Goal: Transaction & Acquisition: Purchase product/service

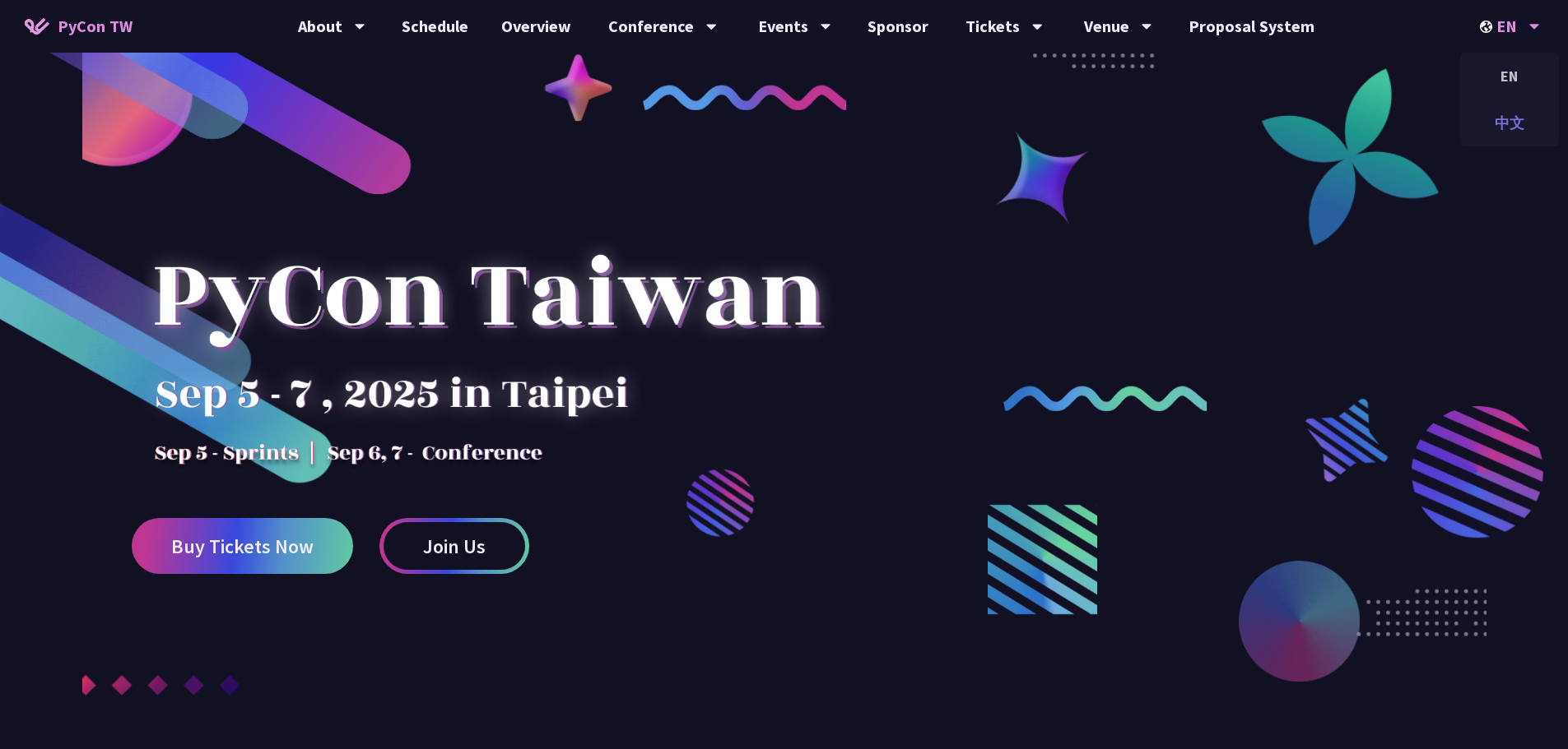
click at [1521, 129] on div "中文" at bounding box center [1509, 123] width 99 height 39
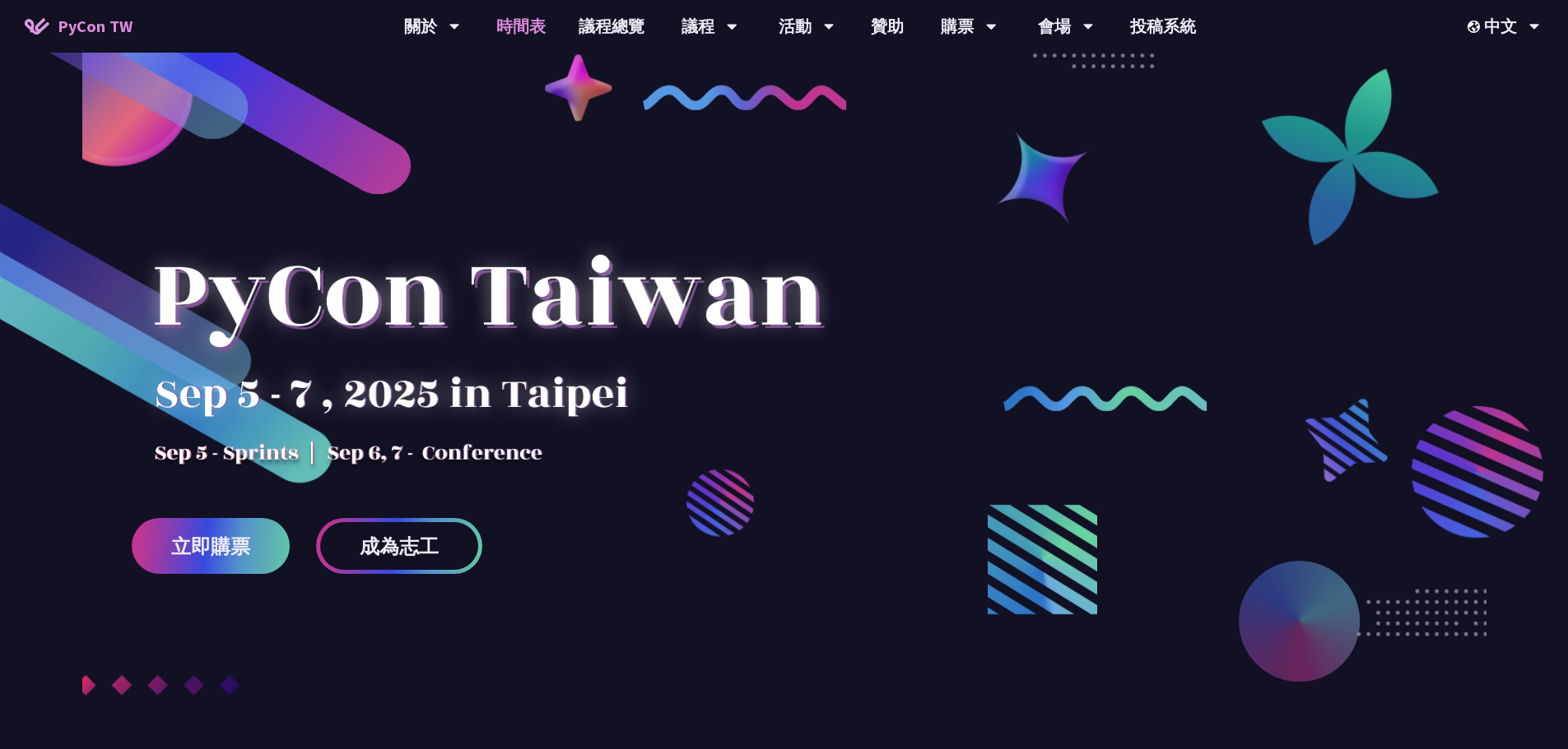
click at [534, 26] on link "時間表" at bounding box center [520, 26] width 82 height 53
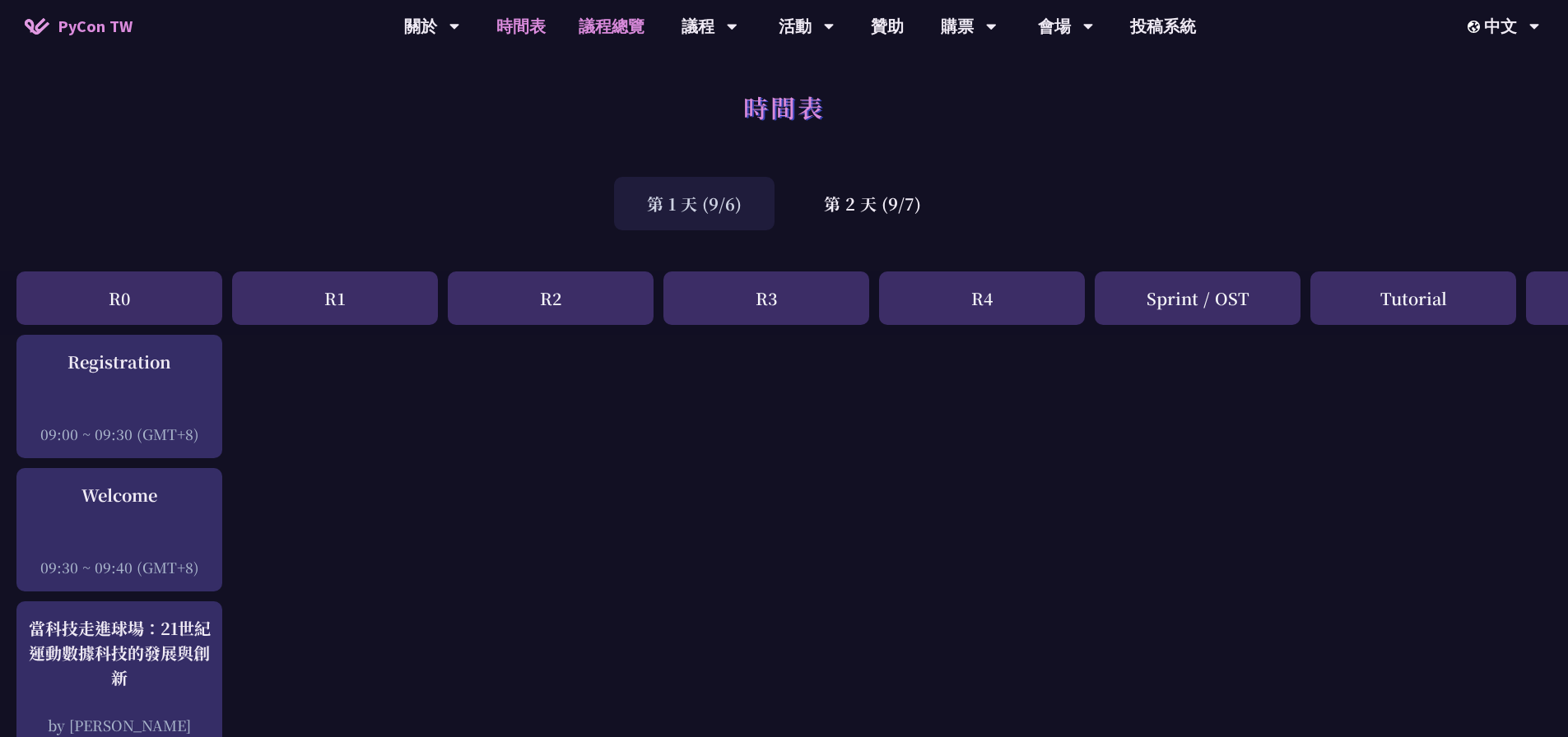
click at [593, 22] on link "議程總覽" at bounding box center [611, 26] width 99 height 53
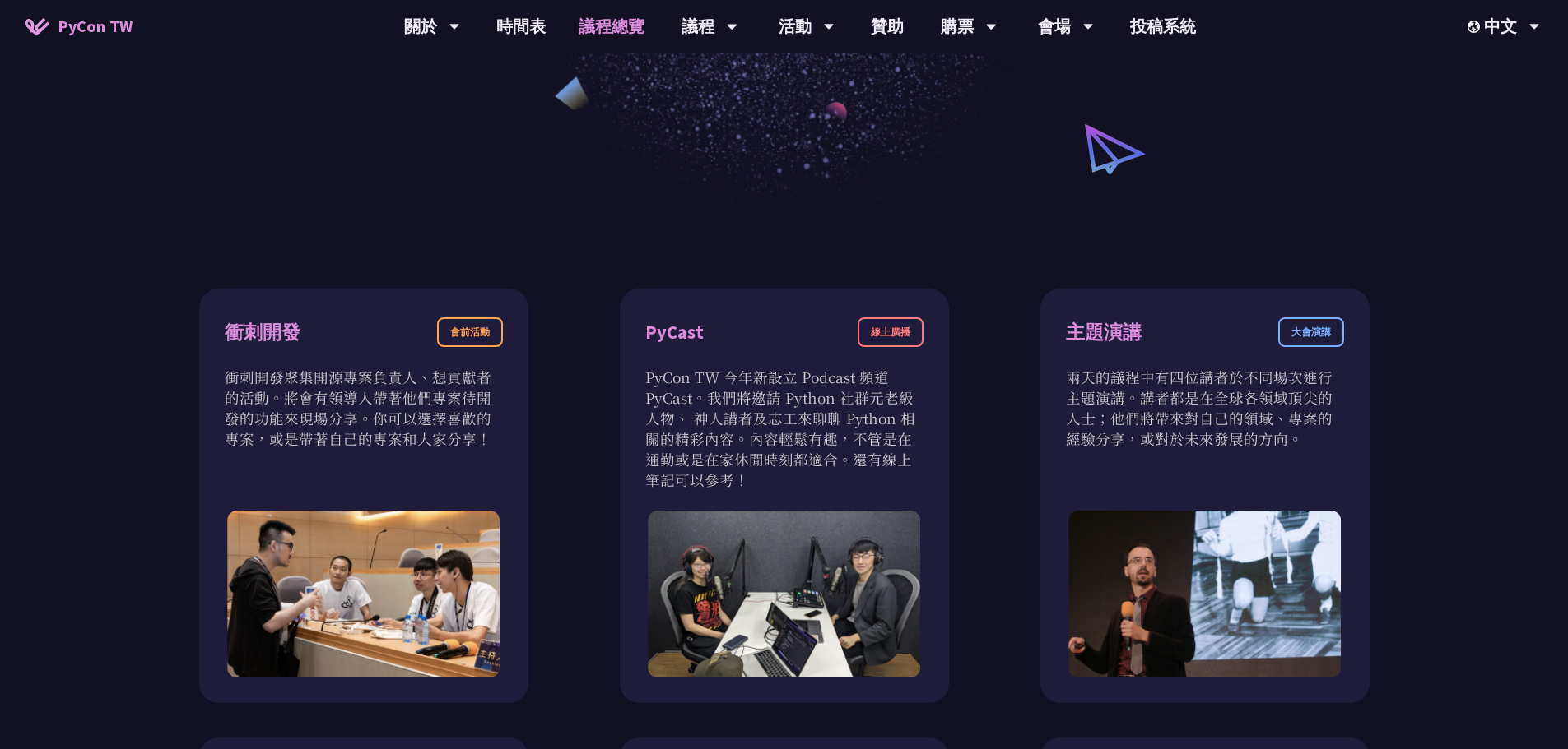
scroll to position [316, 0]
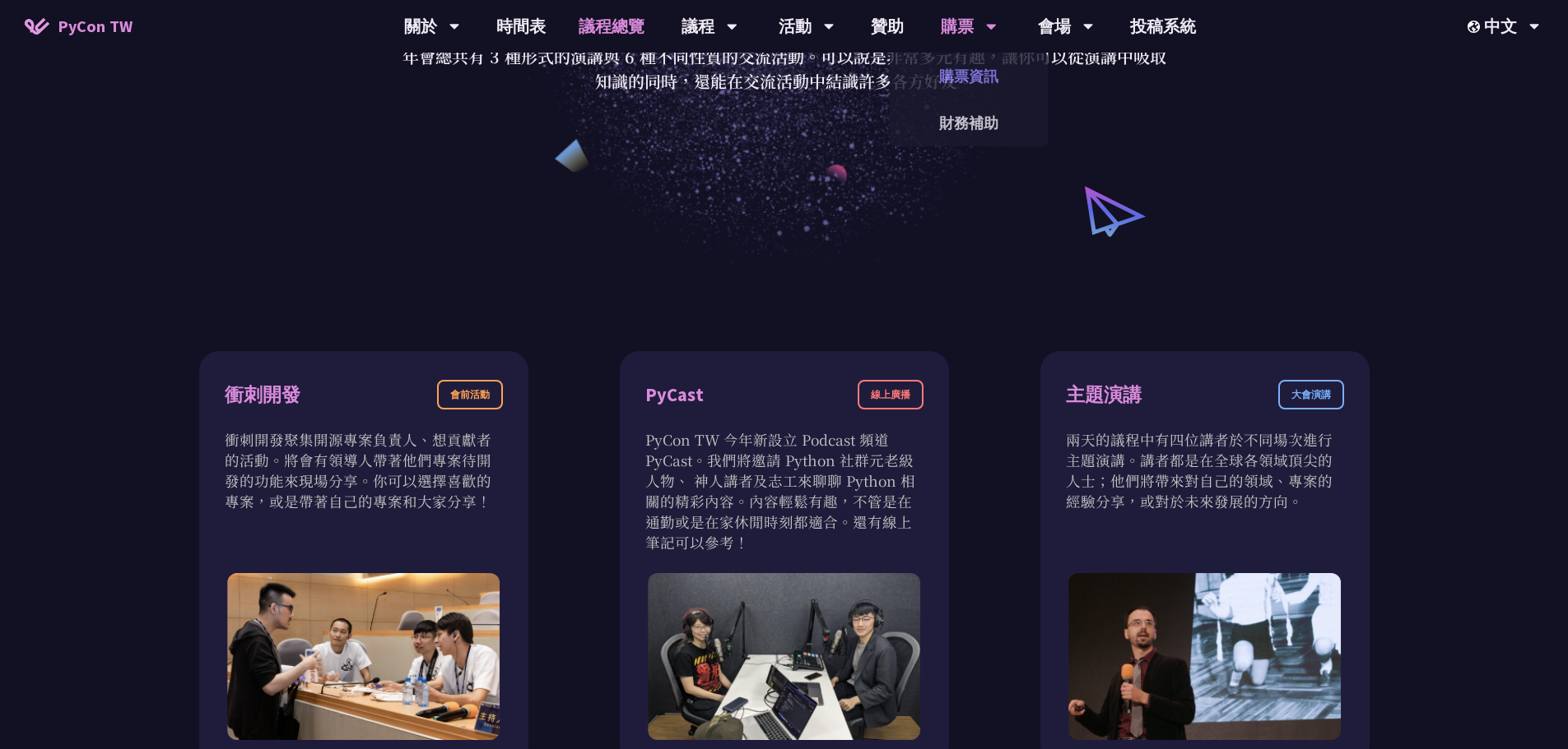
click at [962, 70] on link "購票資訊" at bounding box center [968, 76] width 158 height 39
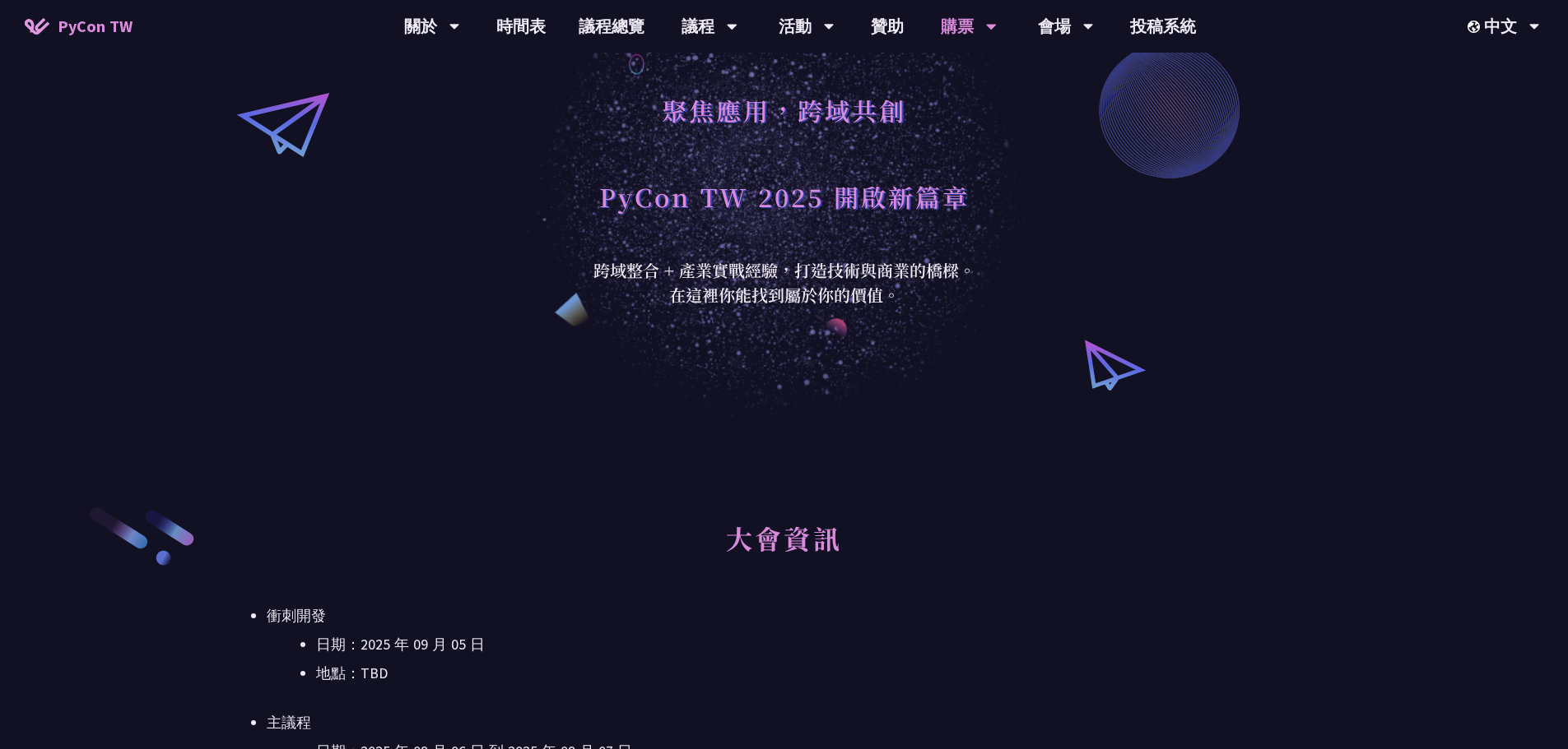
scroll to position [247, 0]
